Goal: Task Accomplishment & Management: Use online tool/utility

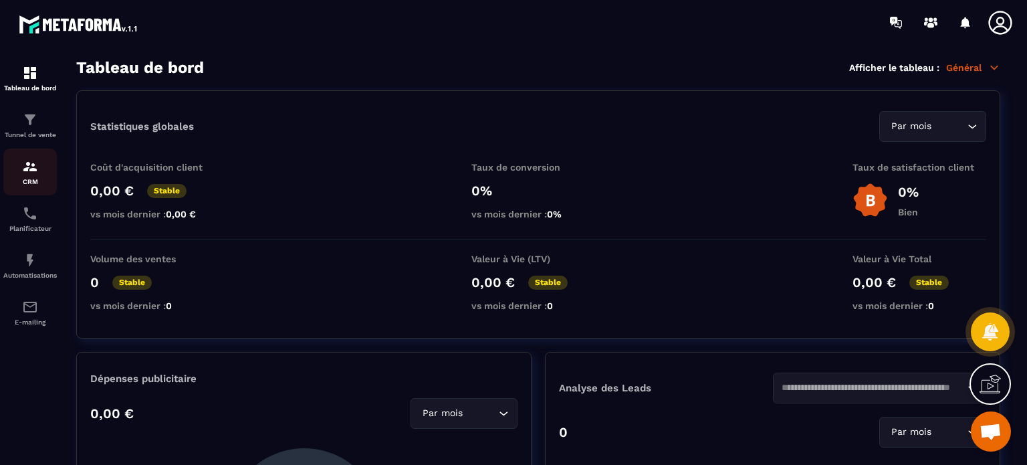
click at [28, 182] on p "CRM" at bounding box center [29, 181] width 53 height 7
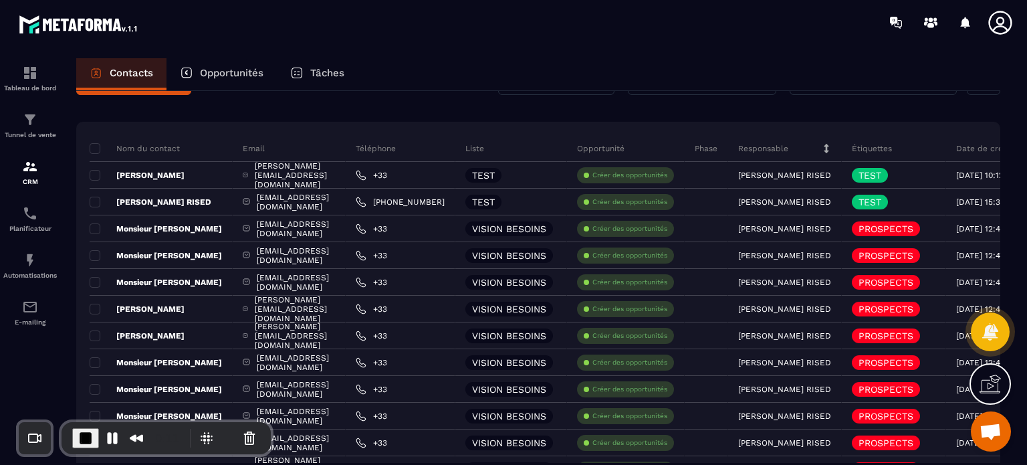
scroll to position [67, 0]
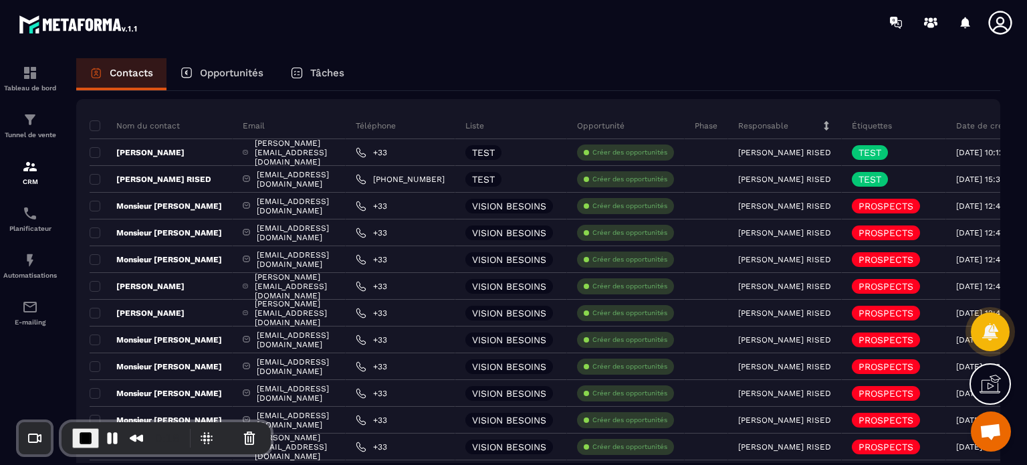
click at [852, 92] on div "Ajout de contact 23 Contacts Plus de filtre Tout le monde Nom du contact Email …" at bounding box center [538, 438] width 924 height 828
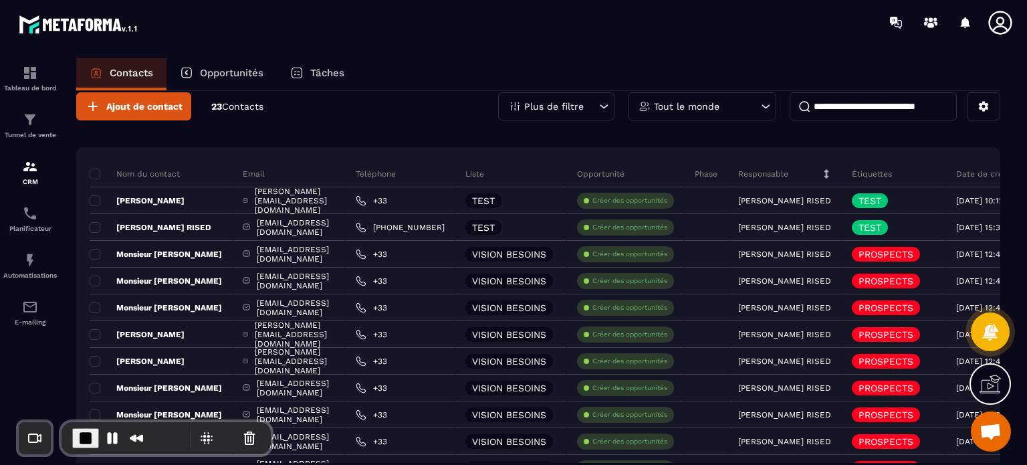
scroll to position [0, 0]
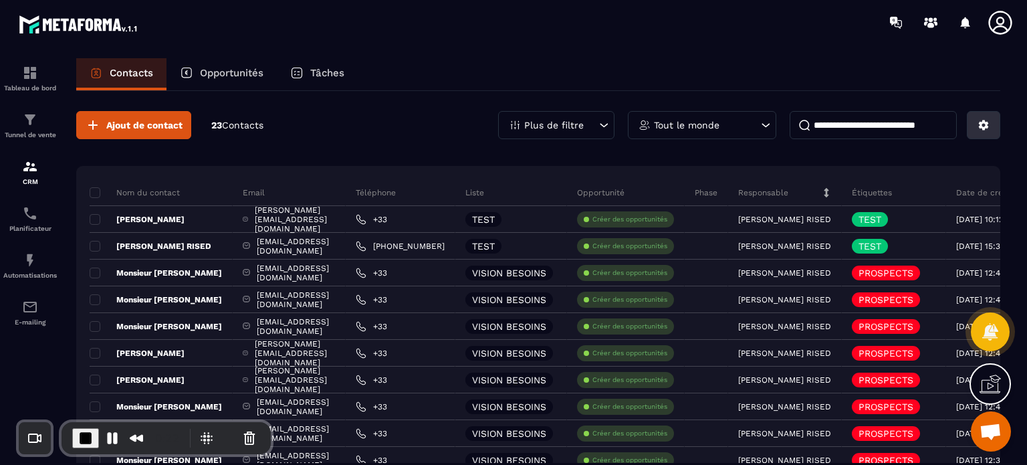
click at [976, 133] on button at bounding box center [983, 125] width 33 height 28
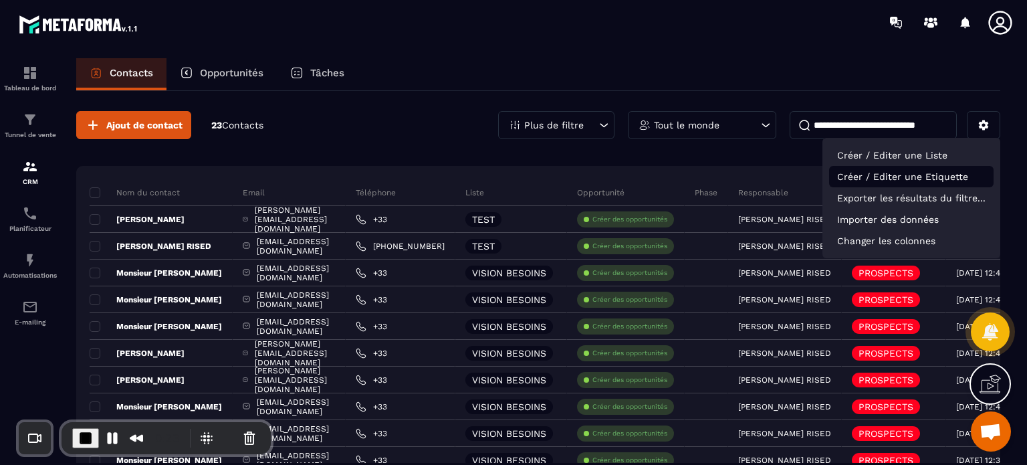
click at [870, 176] on p "Créer / Editer une Etiquette" at bounding box center [911, 176] width 164 height 21
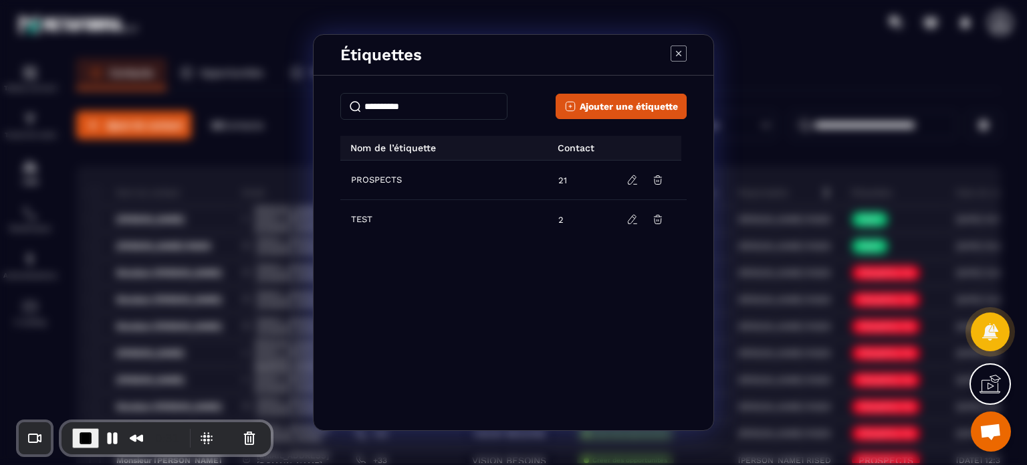
click at [685, 51] on icon "Modal window" at bounding box center [678, 53] width 16 height 16
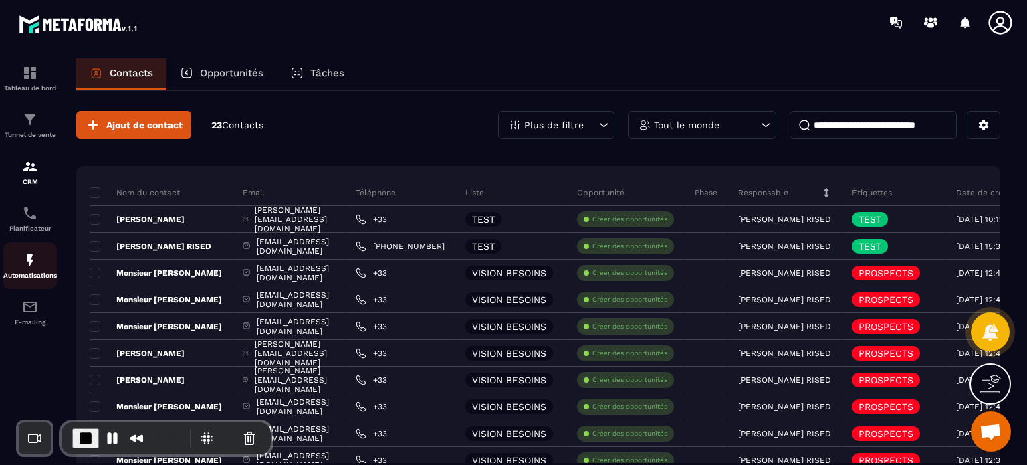
click at [24, 277] on p "Automatisations" at bounding box center [29, 274] width 53 height 7
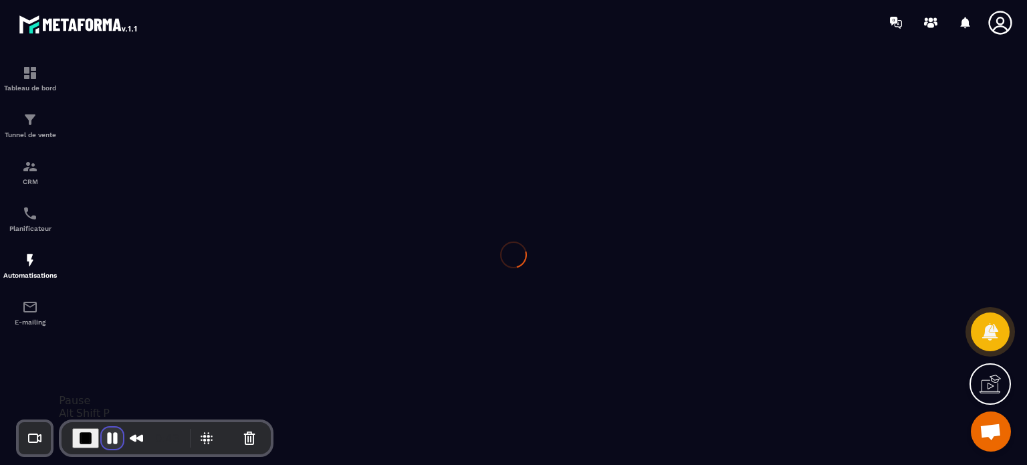
click at [106, 441] on button "Pause Recording" at bounding box center [112, 437] width 21 height 21
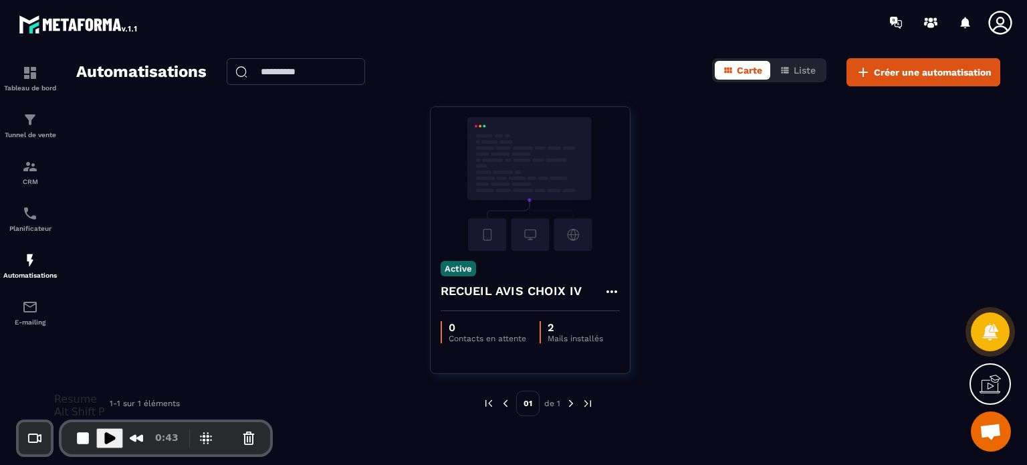
click at [110, 430] on span "Play Recording" at bounding box center [110, 438] width 16 height 16
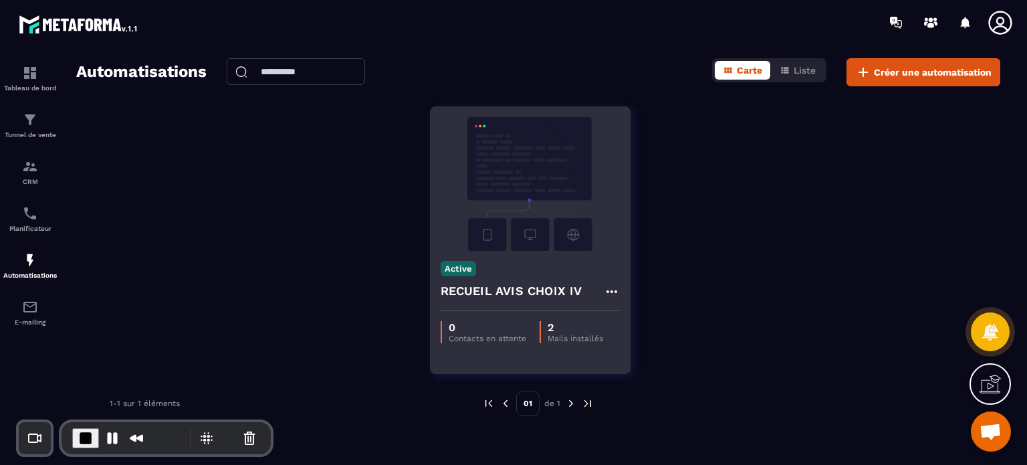
click at [511, 297] on h4 "RECUEIL AVIS CHOIX IV" at bounding box center [512, 290] width 142 height 19
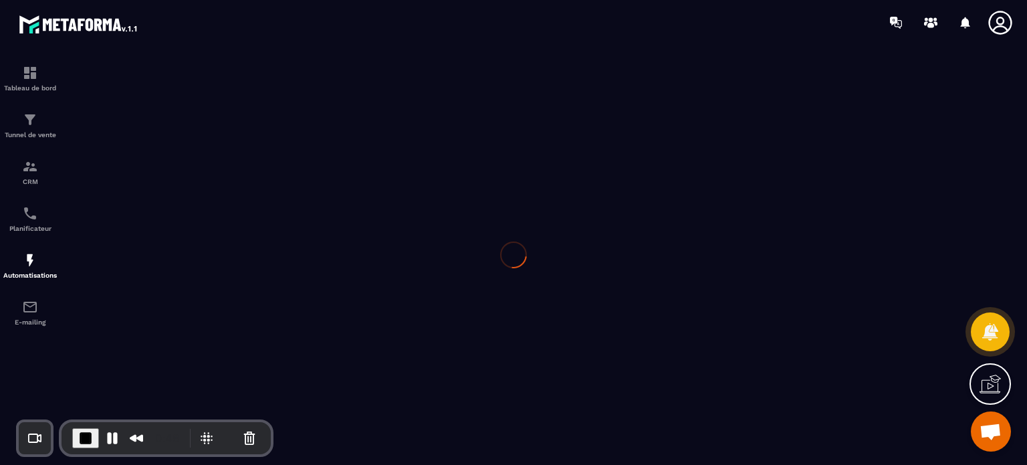
type input "**********"
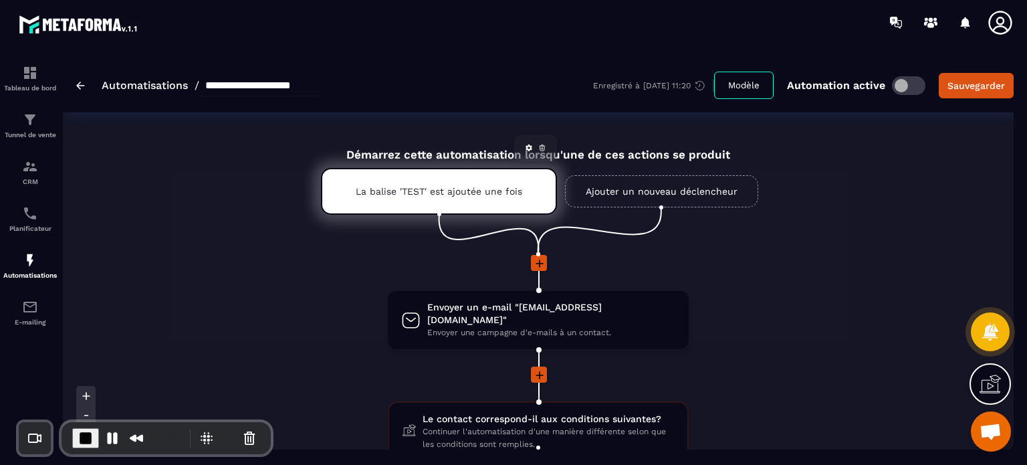
click at [417, 194] on p "La balise 'TEST' est ajoutée une fois" at bounding box center [439, 191] width 166 height 11
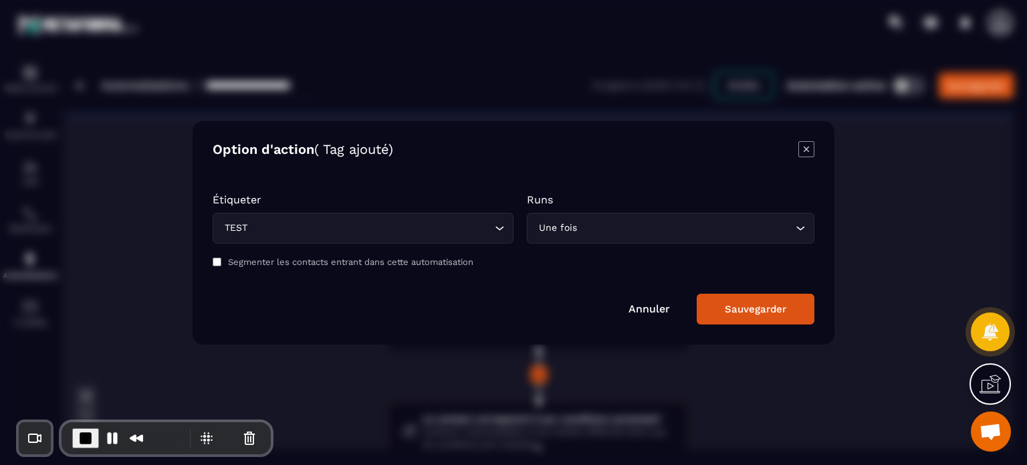
click at [802, 149] on icon "Modal window" at bounding box center [806, 149] width 16 height 16
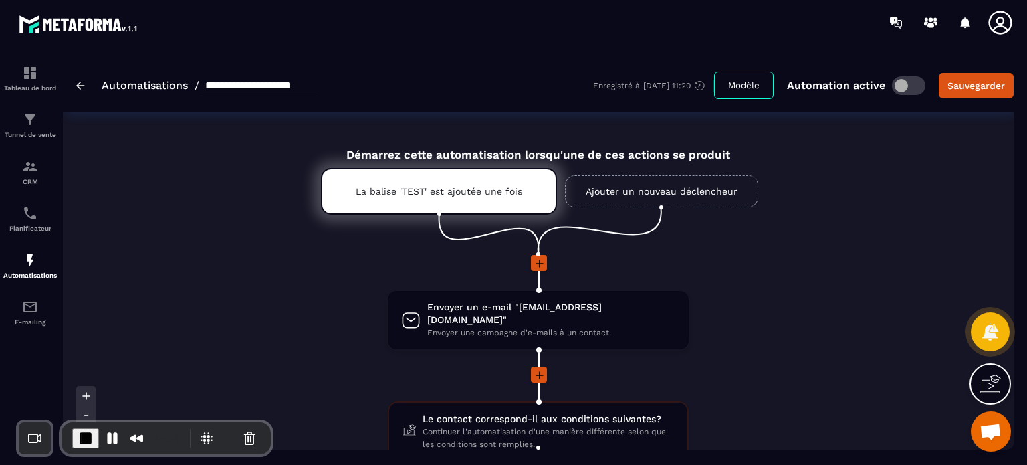
click at [505, 312] on span "Envoyer un e-mail "arlesienne972@hotmail.fr"" at bounding box center [551, 313] width 248 height 25
click at [539, 326] on span "Envoyer une campagne d'e-mails à un contact." at bounding box center [551, 332] width 248 height 13
click at [516, 326] on span "Envoyer une campagne d'e-mails à un contact." at bounding box center [551, 332] width 248 height 13
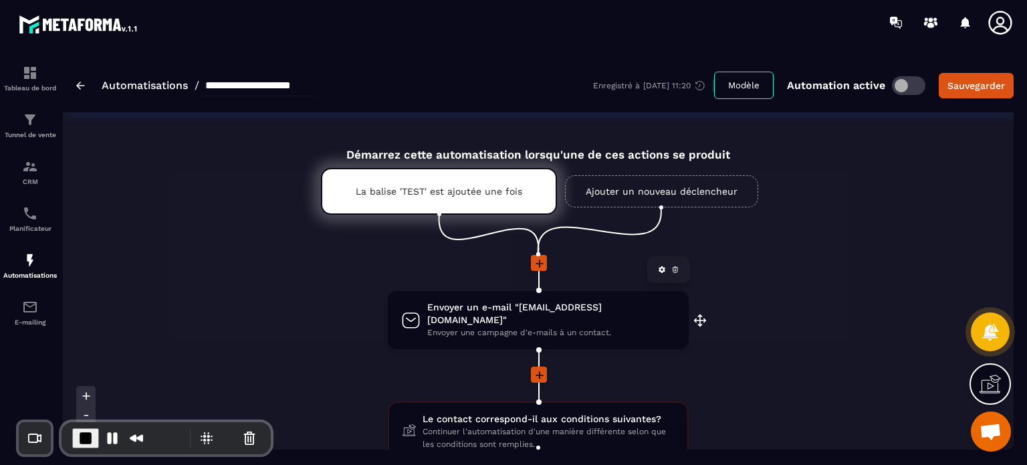
click at [658, 269] on icon at bounding box center [662, 269] width 8 height 8
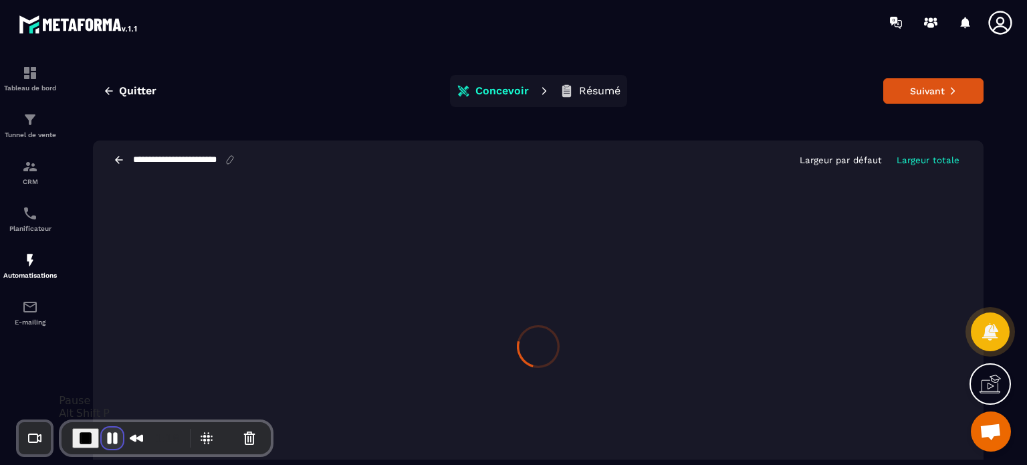
click at [103, 436] on button "Pause Recording" at bounding box center [112, 437] width 21 height 21
click at [108, 442] on span "Play Recording" at bounding box center [110, 438] width 16 height 16
click at [926, 101] on button "Suivant" at bounding box center [933, 90] width 100 height 25
click at [110, 438] on button "Pause Recording" at bounding box center [112, 437] width 21 height 21
click at [904, 91] on div at bounding box center [513, 232] width 1027 height 465
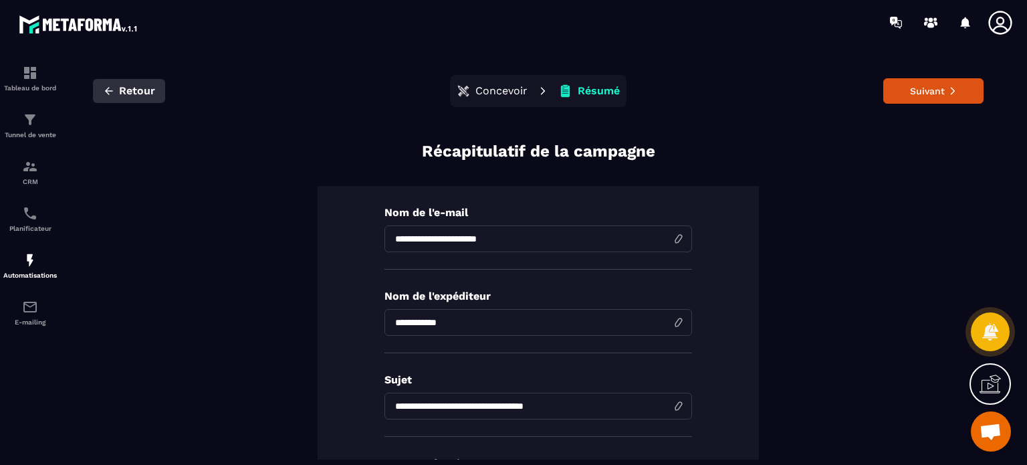
click at [103, 98] on button "Retour" at bounding box center [129, 91] width 72 height 24
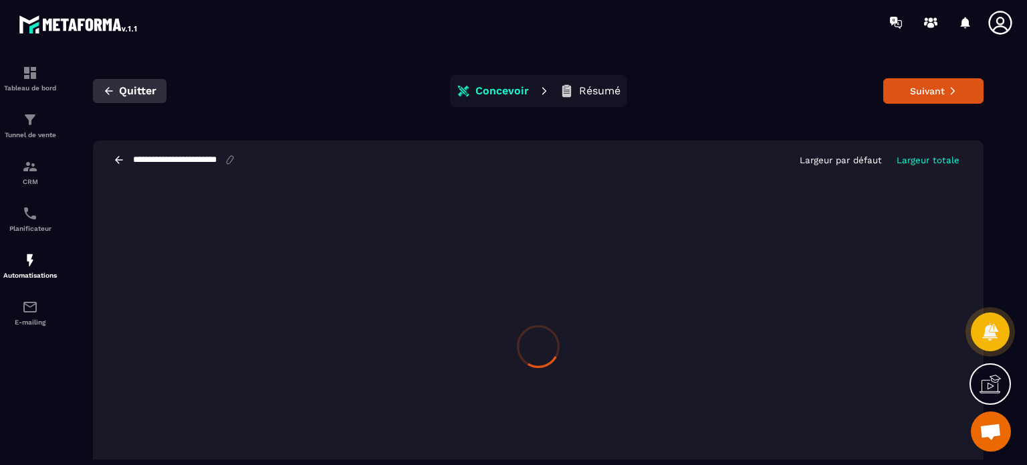
click at [150, 102] on button "Quitter" at bounding box center [130, 91] width 74 height 24
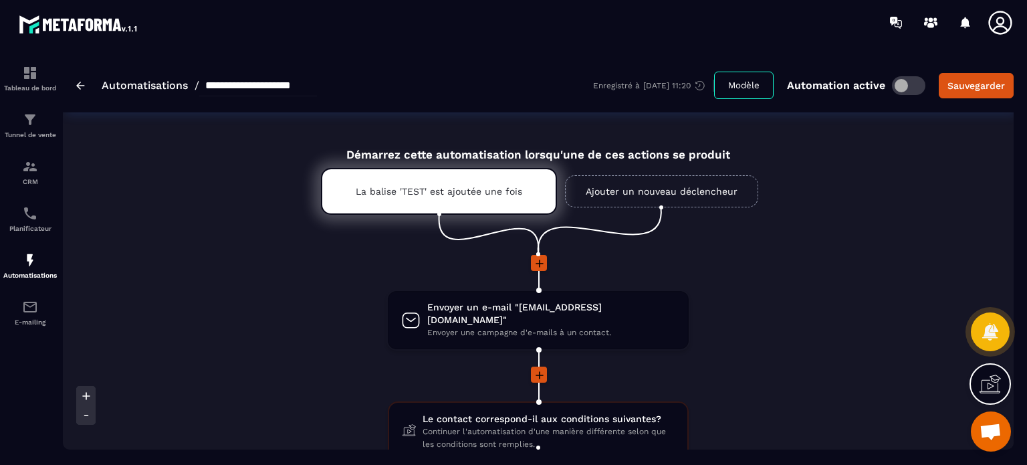
click at [824, 277] on li at bounding box center [538, 272] width 678 height 35
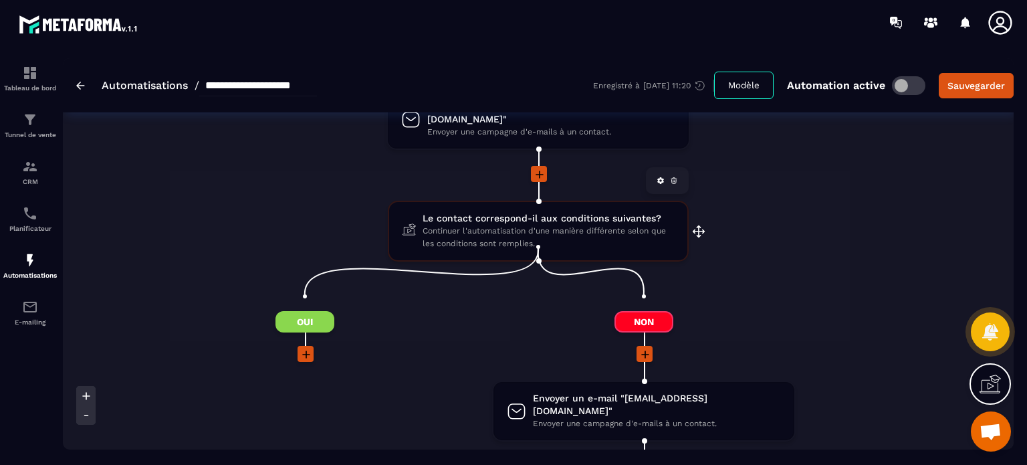
click at [567, 225] on span "Continuer l'automatisation d'une manière différente selon que les conditions so…" at bounding box center [547, 237] width 251 height 25
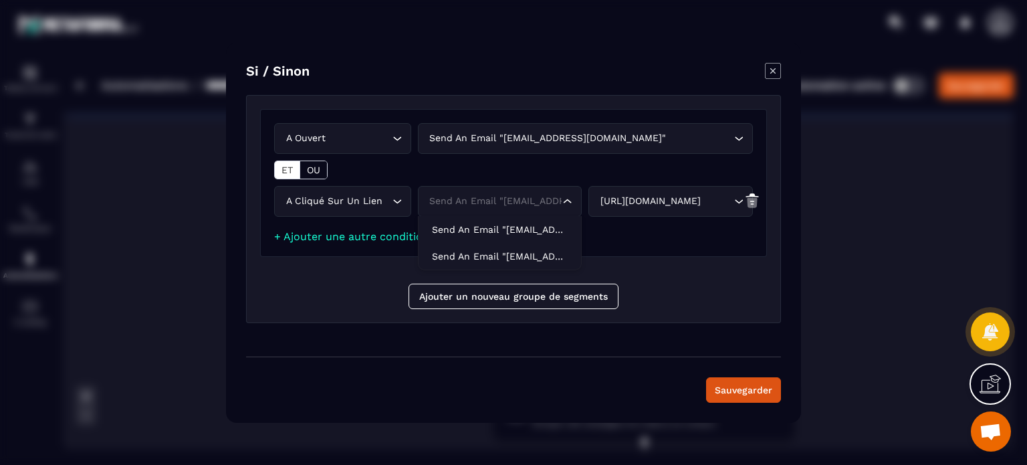
click at [533, 211] on div "Send an email "arlesienne972@hotmail.fr" Loading..." at bounding box center [500, 201] width 164 height 31
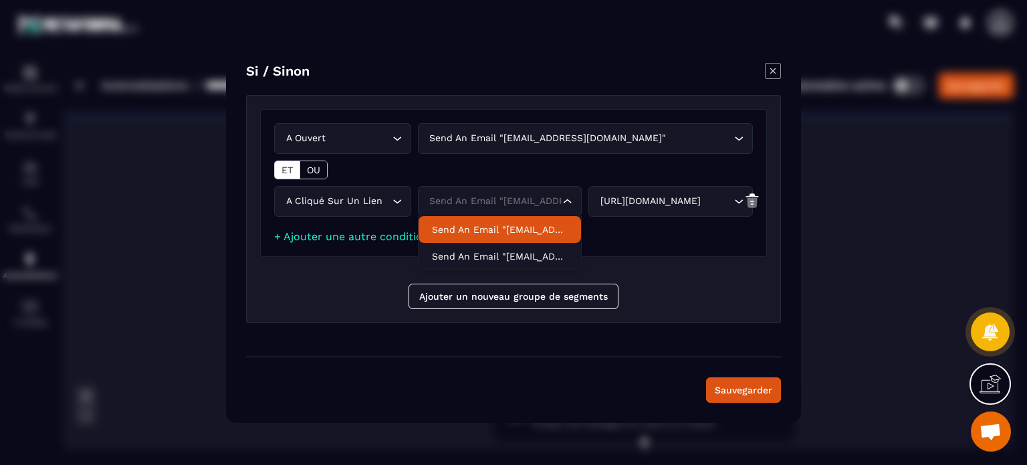
click at [518, 233] on p "Send an email "arlesienne972@hotmail.fr"" at bounding box center [500, 229] width 136 height 13
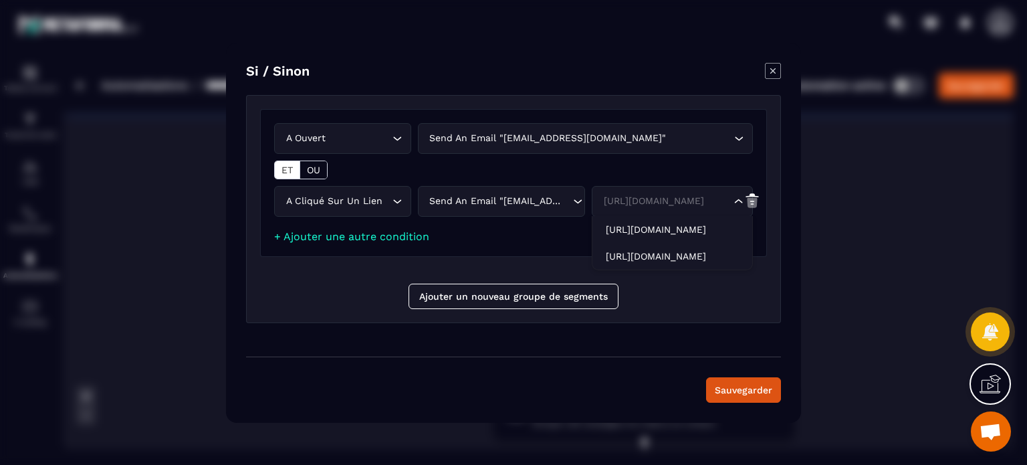
click at [633, 207] on div "https://form.jotform.com/252193657812058" at bounding box center [665, 201] width 133 height 15
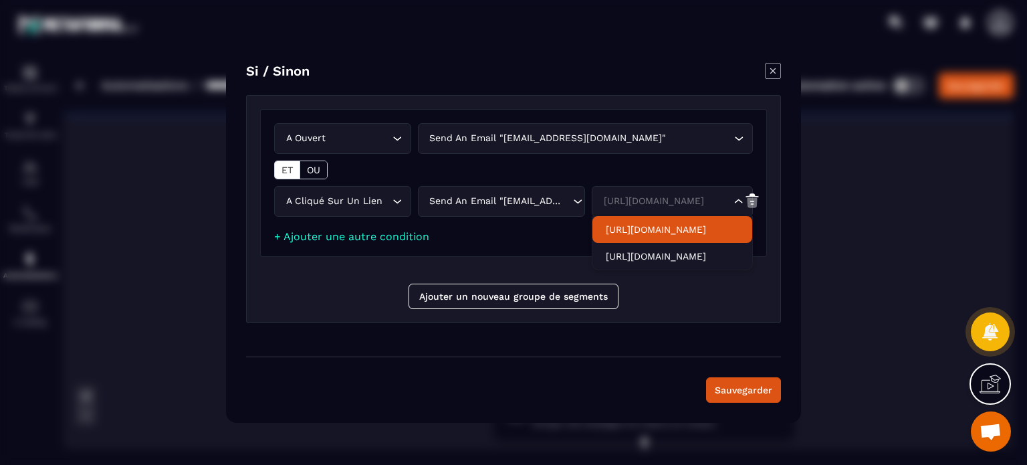
click at [628, 227] on p "https://form.jotform.com/252193657812058" at bounding box center [672, 229] width 133 height 13
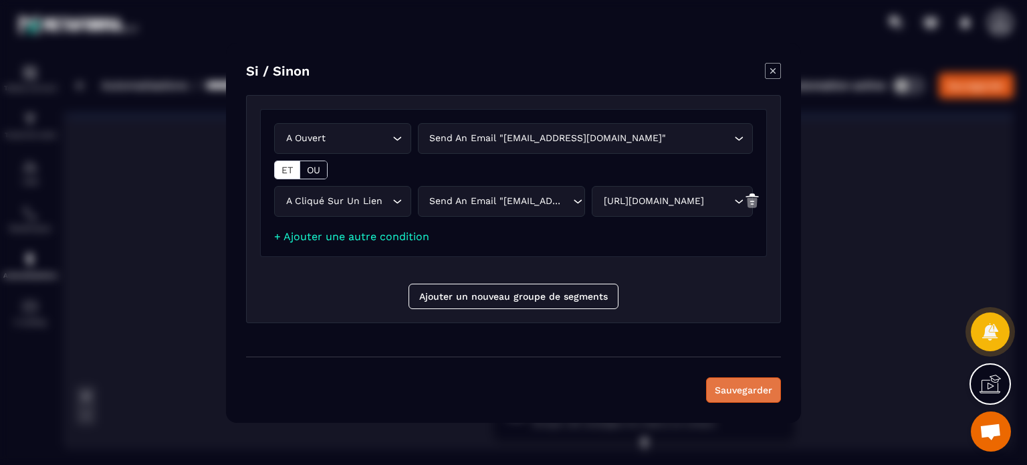
click at [738, 398] on button "Sauvegarder" at bounding box center [743, 389] width 75 height 25
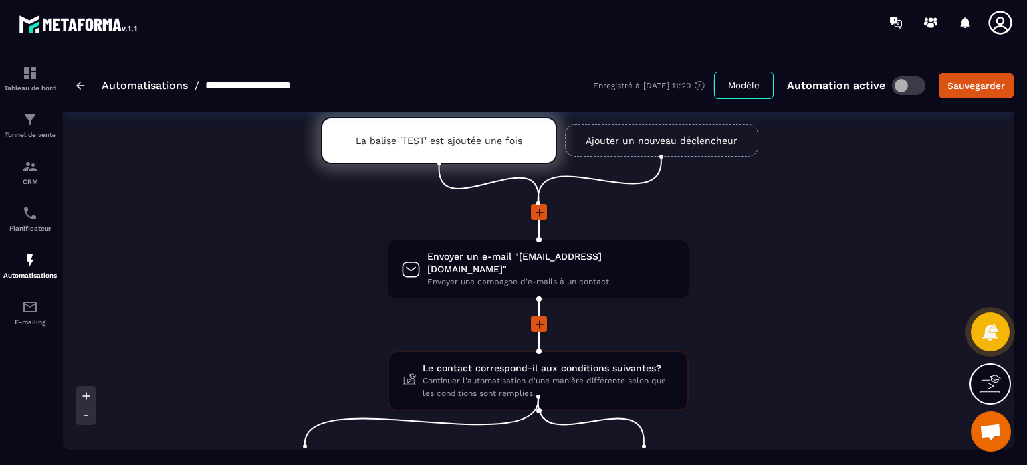
scroll to position [0, 0]
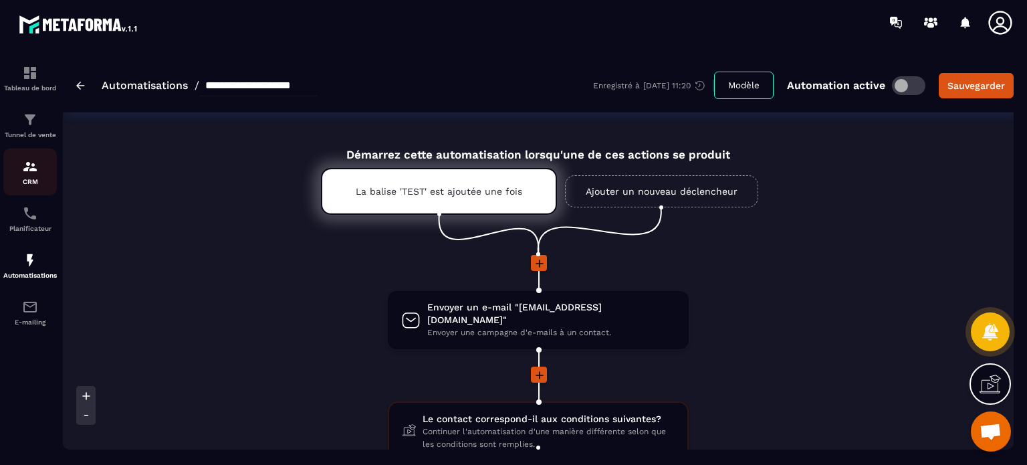
click at [33, 152] on link "CRM" at bounding box center [29, 171] width 53 height 47
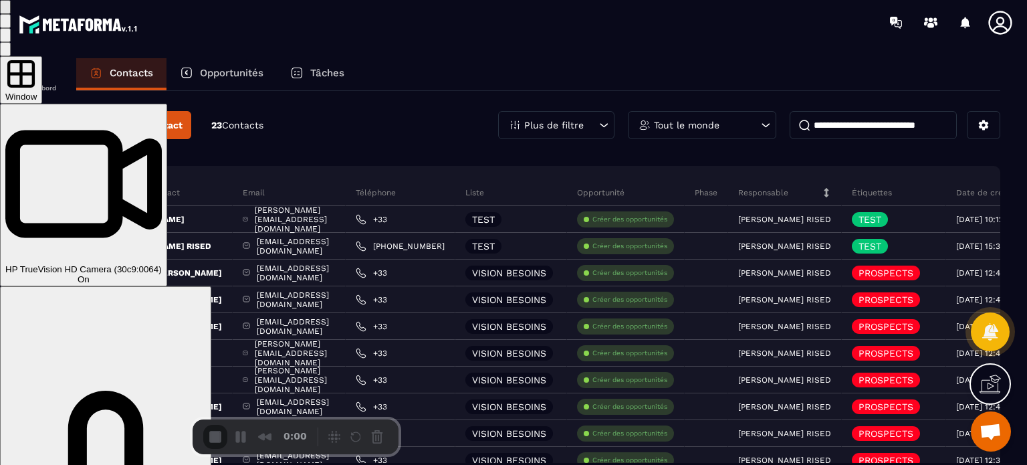
click at [162, 264] on span "HP TrueVision HD Camera (30c9:0064)" at bounding box center [83, 269] width 156 height 10
